Goal: Information Seeking & Learning: Find specific page/section

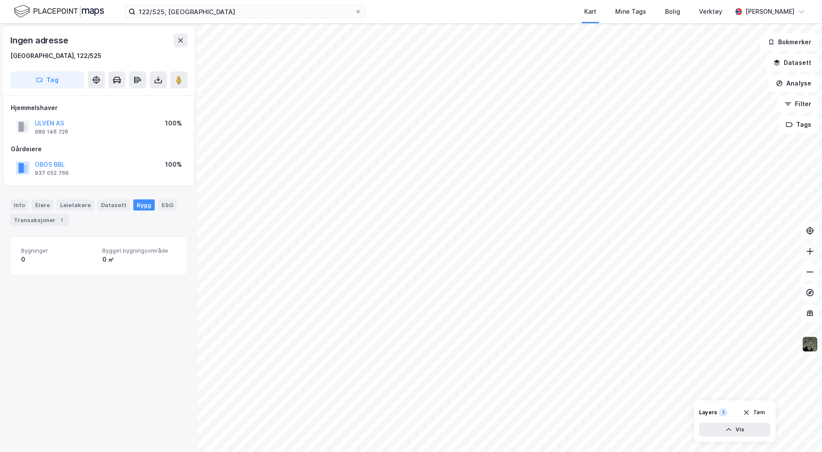
click at [809, 256] on button at bounding box center [809, 251] width 17 height 17
click at [87, 323] on div "Ingen adresse [GEOGRAPHIC_DATA], 122/525 Tag Hjemmelshaver ULVEN AS 989 146 726…" at bounding box center [99, 237] width 198 height 429
click at [92, 305] on div "Ingen adresse [GEOGRAPHIC_DATA], 122/525 Tag Hjemmelshaver ULVEN AS 989 146 726…" at bounding box center [99, 237] width 198 height 429
click at [128, 428] on div "Ingen adresse [GEOGRAPHIC_DATA], 122/525 Tag Hjemmelshaver ULVEN AS 989 146 726…" at bounding box center [99, 237] width 198 height 429
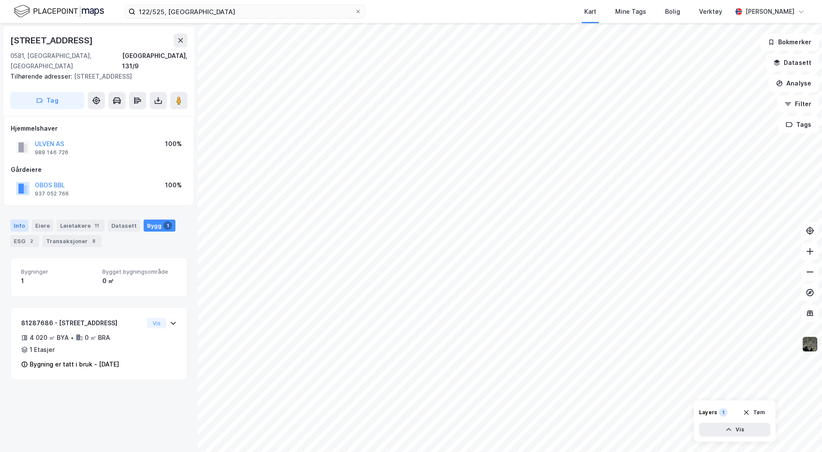
click at [14, 220] on div "Info" at bounding box center [19, 226] width 18 height 12
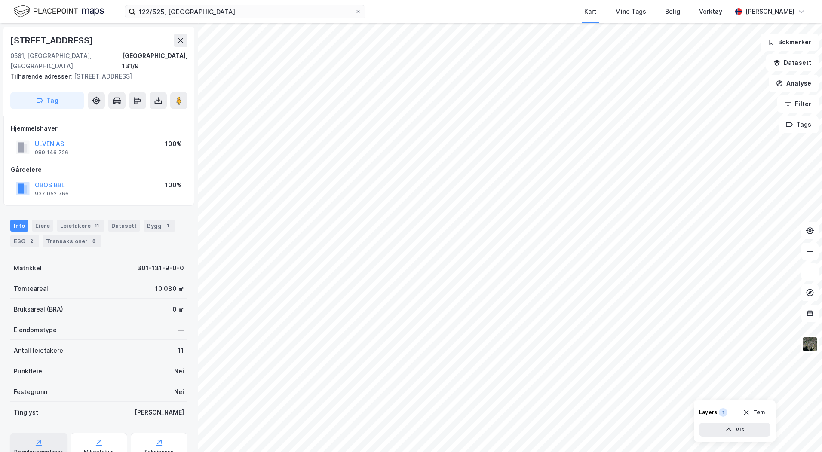
click at [33, 449] on div "Reguleringsplaner" at bounding box center [38, 452] width 49 height 7
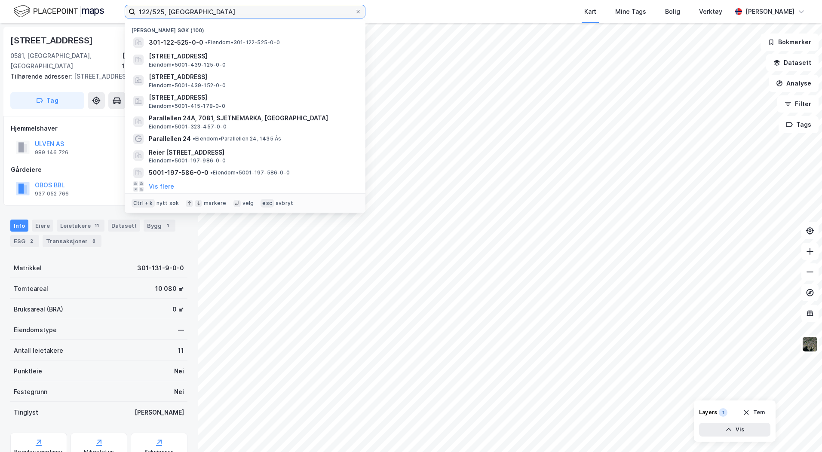
drag, startPoint x: 183, startPoint y: 13, endPoint x: 104, endPoint y: 10, distance: 79.1
click at [104, 10] on div "122/525, oslo Nylige søk [PHONE_NUMBER] • Eiendom • 301-122-525-0-0 [STREET_ADD…" at bounding box center [411, 11] width 822 height 23
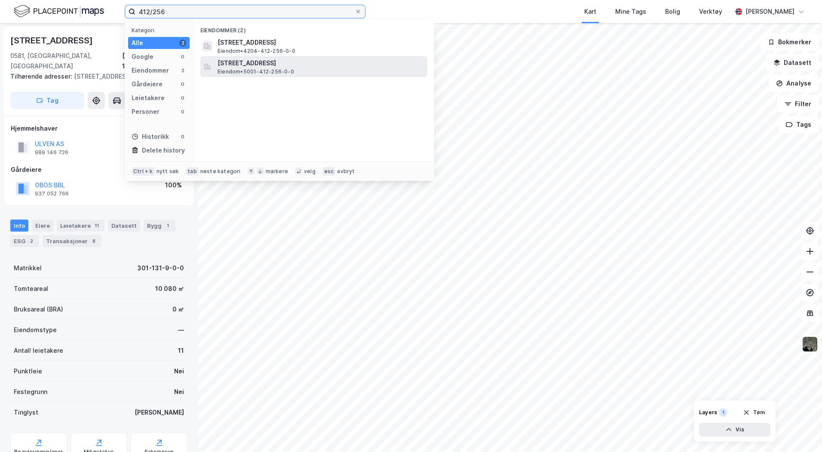
type input "412/256"
click at [279, 66] on span "[STREET_ADDRESS]" at bounding box center [321, 63] width 206 height 10
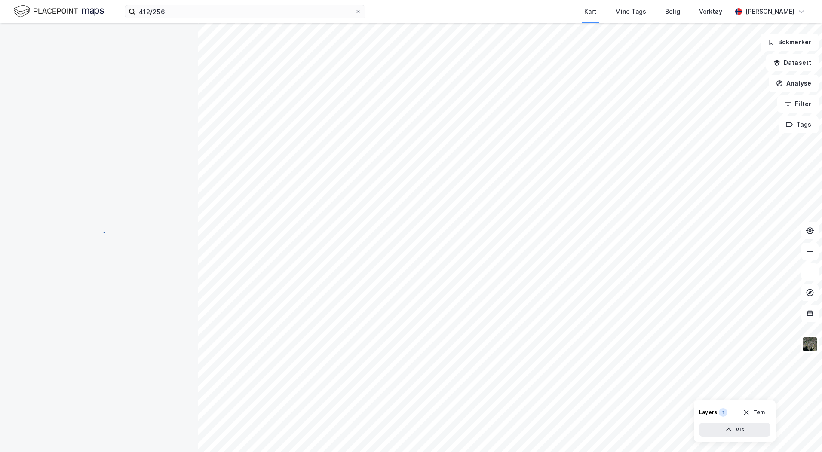
scroll to position [30, 0]
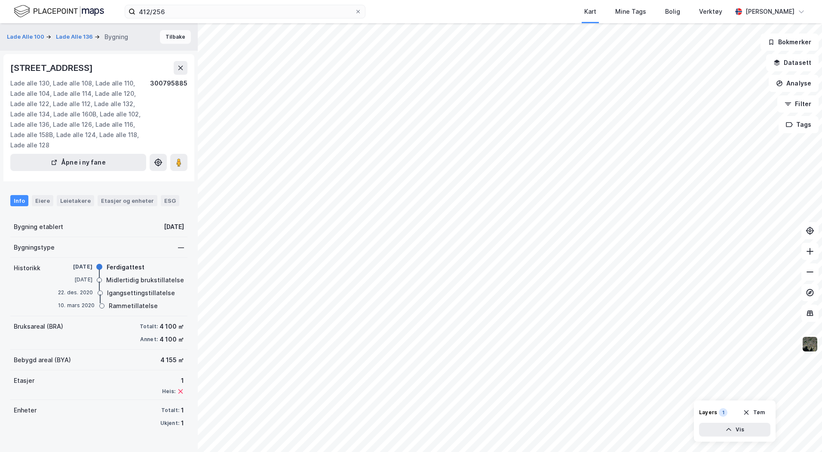
click at [170, 38] on button "Tilbake" at bounding box center [175, 37] width 31 height 14
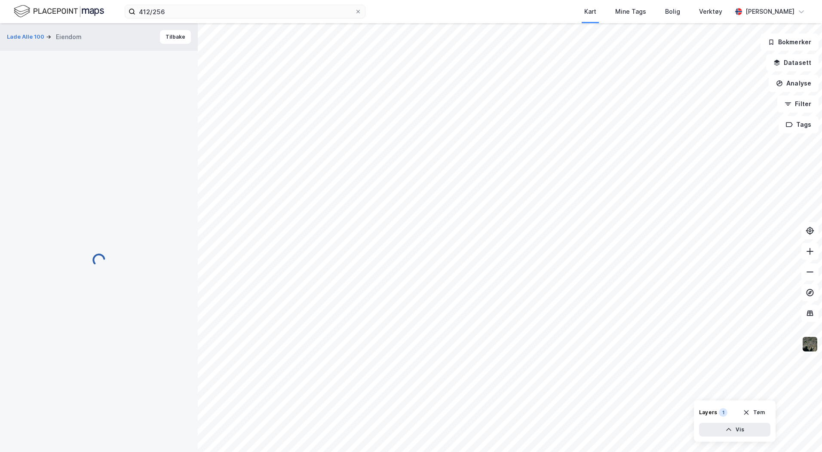
scroll to position [30, 0]
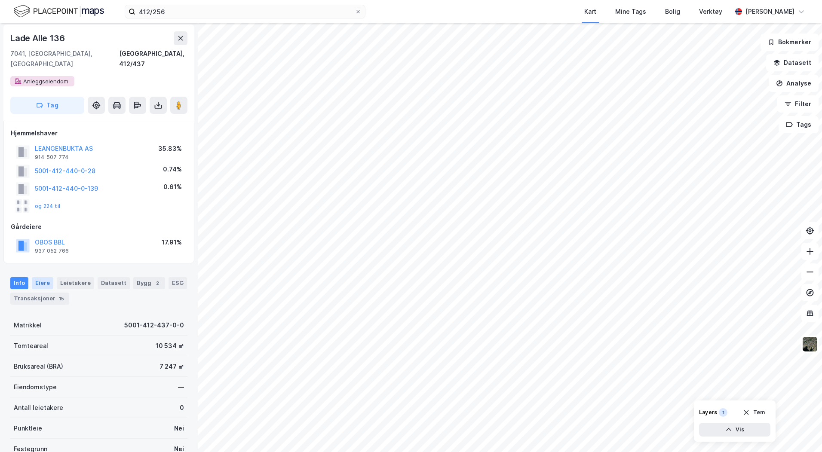
click at [47, 277] on div "Eiere" at bounding box center [42, 283] width 21 height 12
